Goal: Check status: Check status

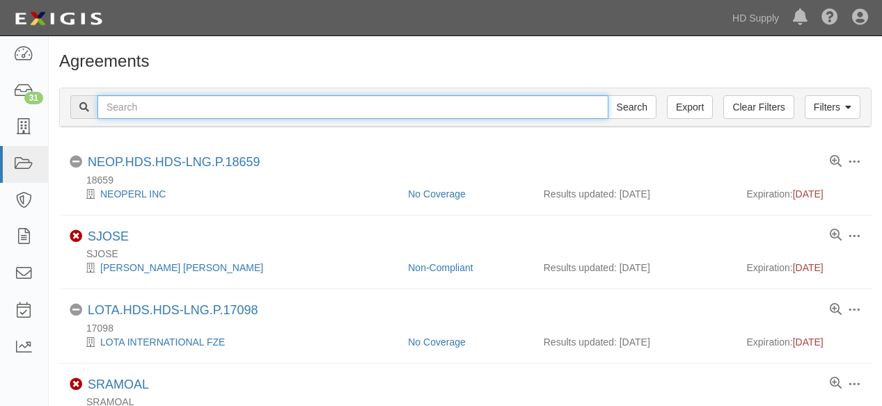
click at [189, 109] on input "text" at bounding box center [352, 107] width 511 height 24
type input "FDG"
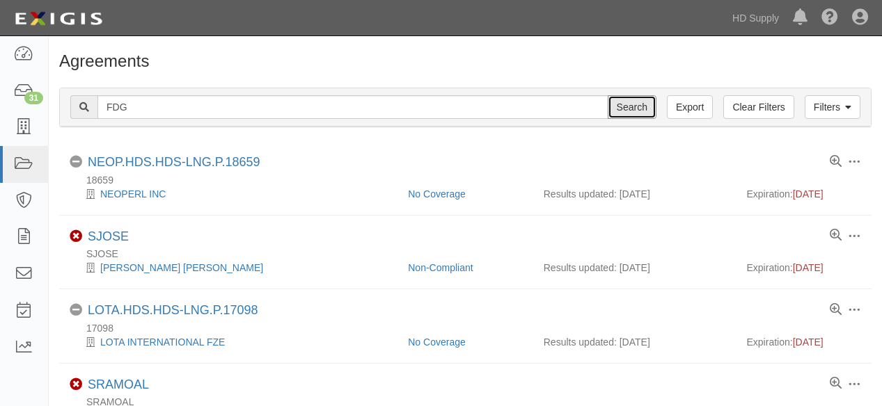
drag, startPoint x: 632, startPoint y: 106, endPoint x: 586, endPoint y: 123, distance: 48.9
click at [633, 106] on input "Search" at bounding box center [632, 107] width 49 height 24
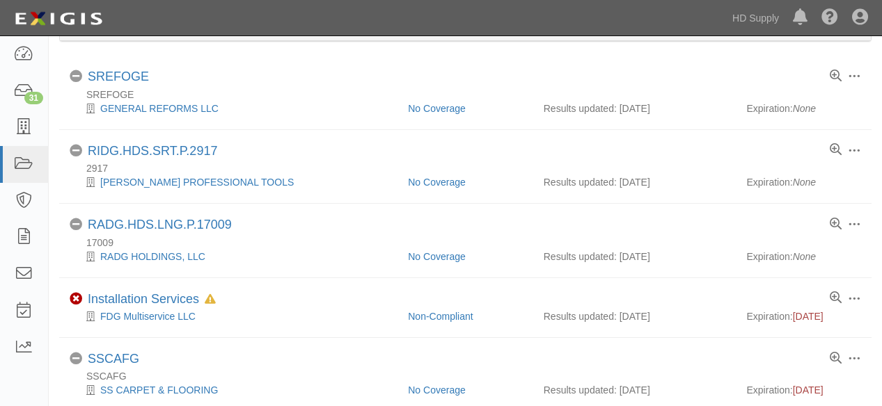
scroll to position [154, 0]
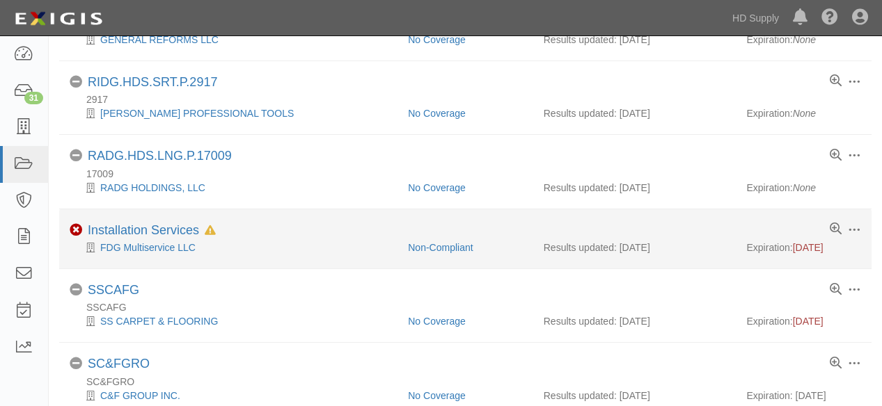
click at [423, 253] on div "Non-Compliant" at bounding box center [465, 248] width 136 height 14
click at [441, 251] on link "Non-Compliant" at bounding box center [440, 247] width 65 height 11
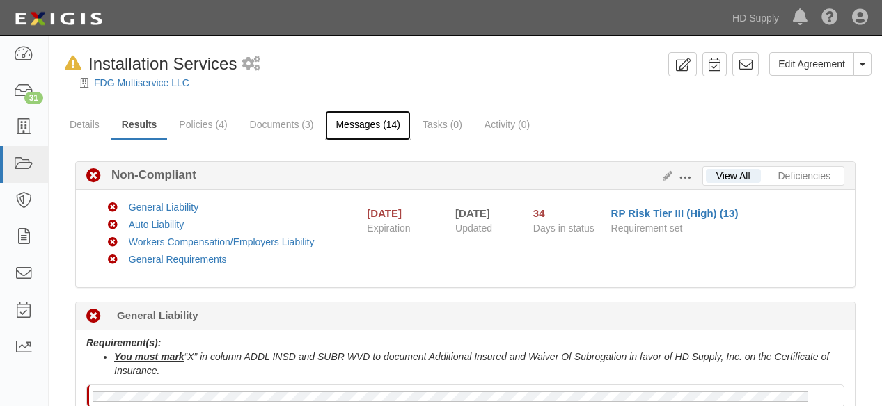
click at [373, 127] on link "Messages (14)" at bounding box center [368, 126] width 86 height 30
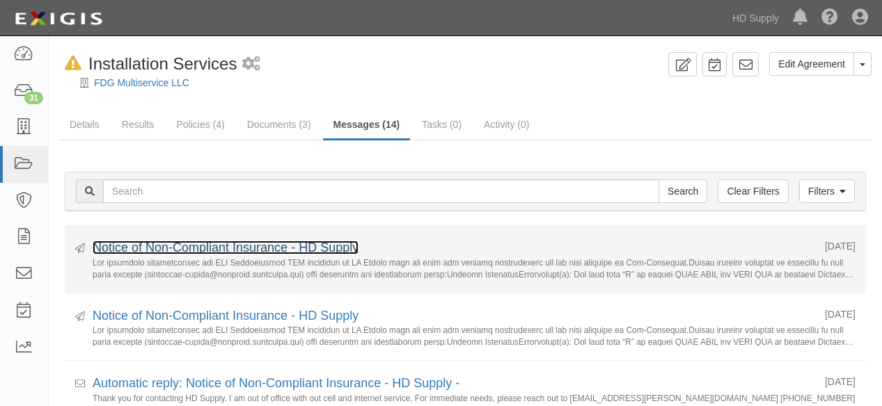
click at [305, 247] on link "Notice of Non-Compliant Insurance - HD Supply" at bounding box center [226, 248] width 266 height 14
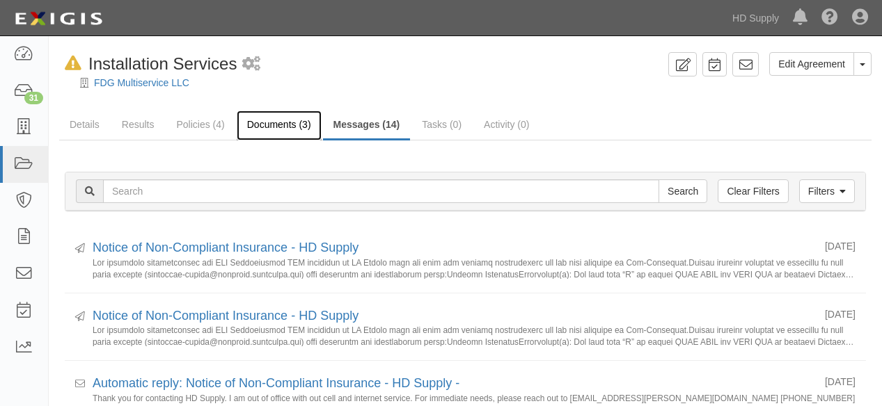
click at [267, 124] on link "Documents (3)" at bounding box center [279, 126] width 85 height 30
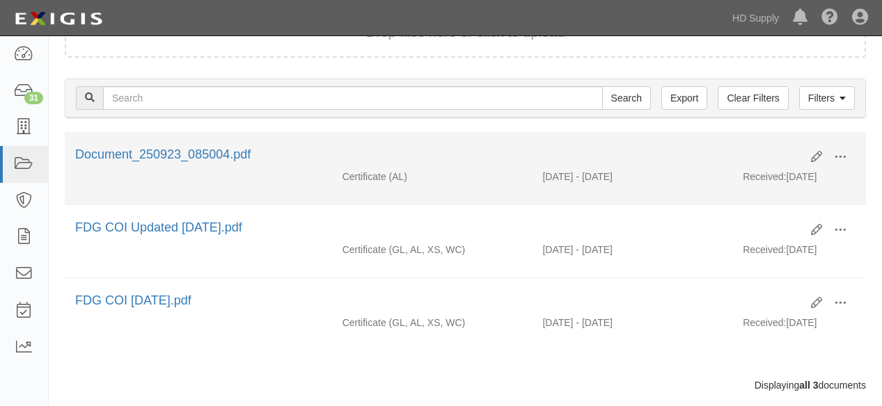
scroll to position [77, 0]
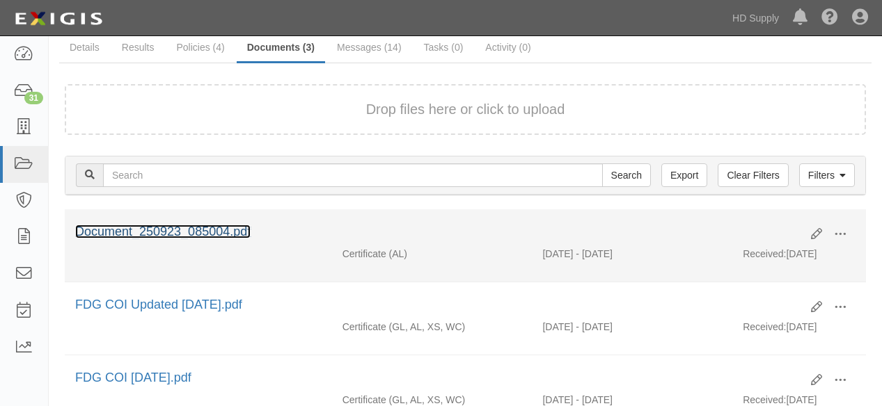
click at [216, 225] on link "Document_250923_085004.pdf" at bounding box center [162, 232] width 175 height 14
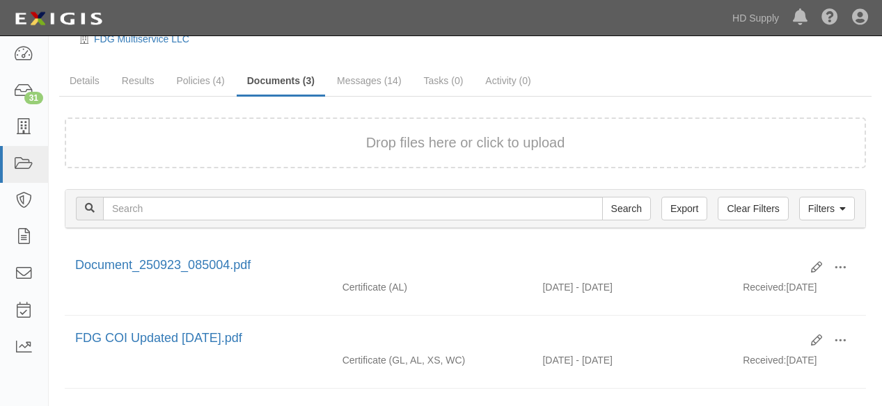
scroll to position [0, 0]
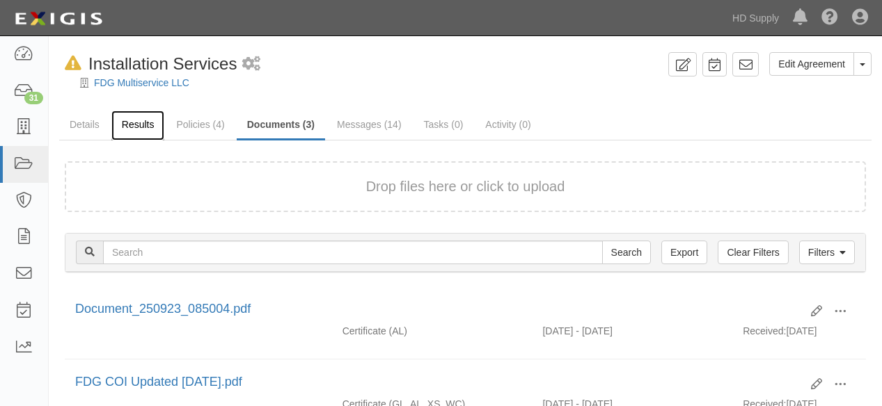
click at [141, 125] on link "Results" at bounding box center [138, 126] width 54 height 30
